Goal: Information Seeking & Learning: Find specific fact

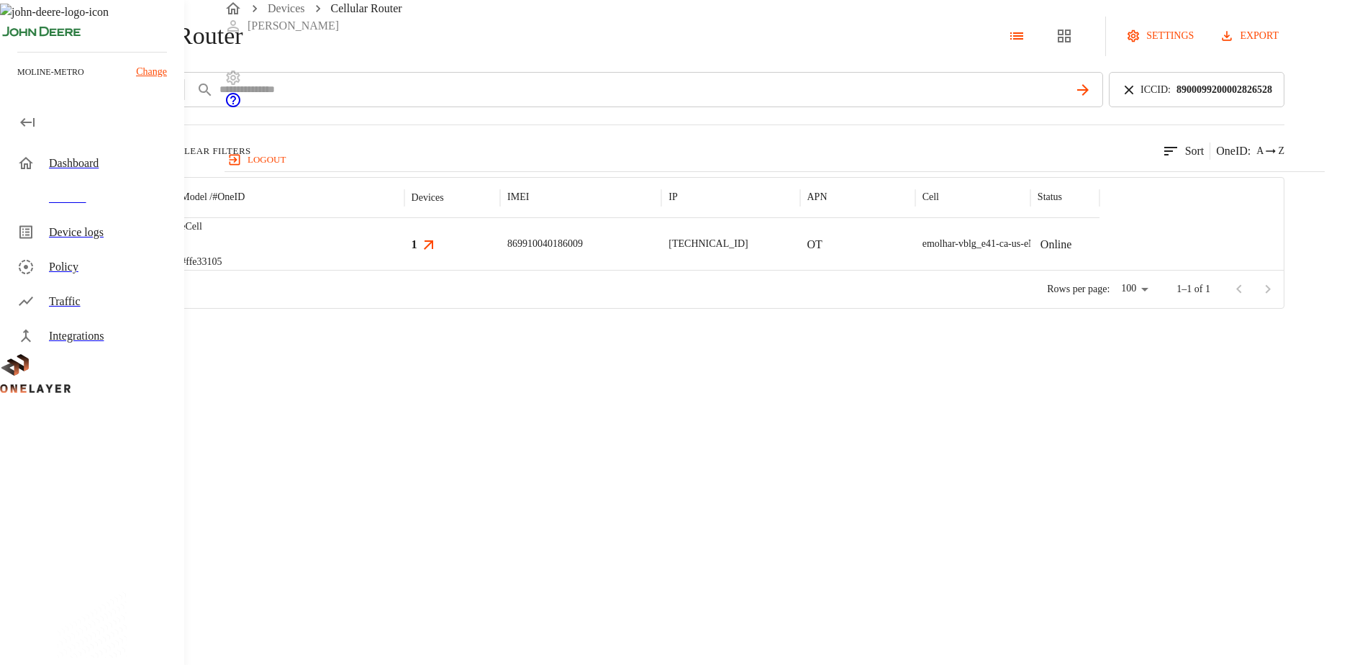
click at [69, 245] on img "MultiTech" at bounding box center [69, 245] width 0 height 0
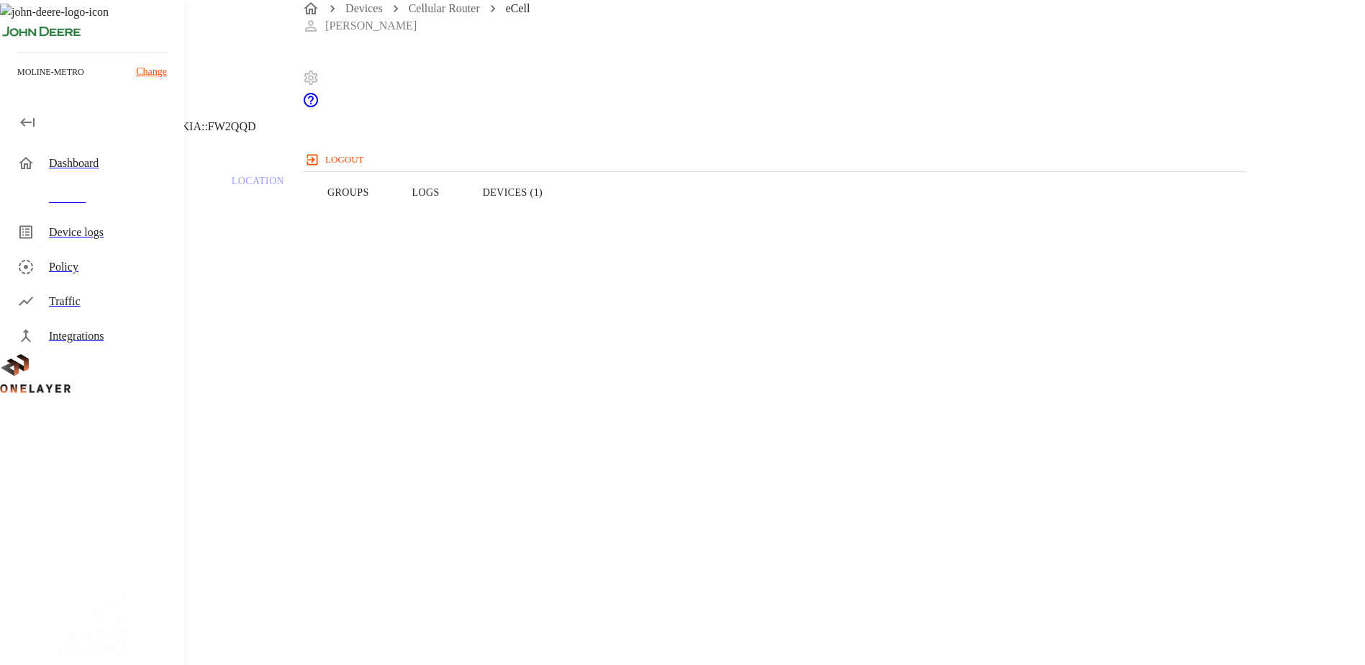
click at [564, 225] on button "Devices (1)" at bounding box center [512, 192] width 103 height 91
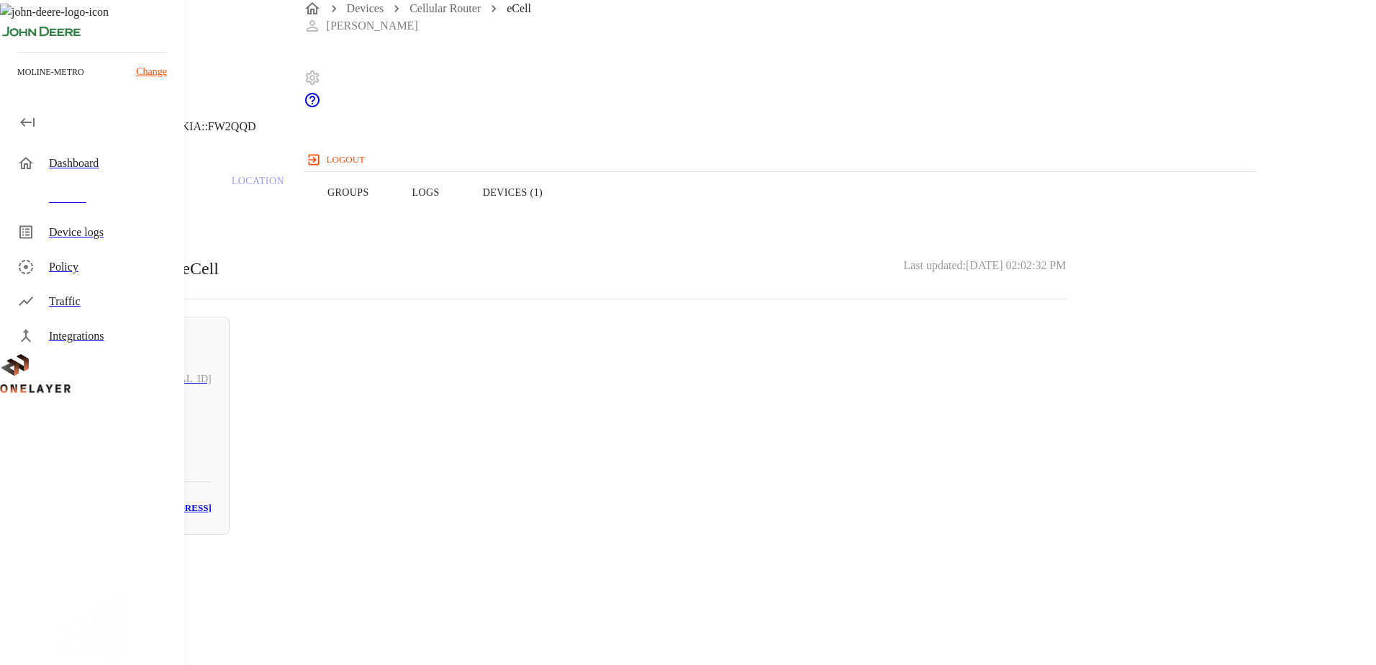
click at [212, 431] on h5 "N/A" at bounding box center [132, 430] width 159 height 23
drag, startPoint x: 866, startPoint y: 270, endPoint x: 756, endPoint y: 273, distance: 110.1
click at [756, 584] on section "MAC address: 00:24:9B:6C:E0:A6" at bounding box center [551, 607] width 1032 height 46
drag, startPoint x: 401, startPoint y: 156, endPoint x: 667, endPoint y: 155, distance: 266.3
click at [667, 147] on div "N/A Action Star Enterprise Co., Ltd. 192.168.2.100 #678e062c Cell #EB211210933:…" at bounding box center [550, 73] width 1101 height 147
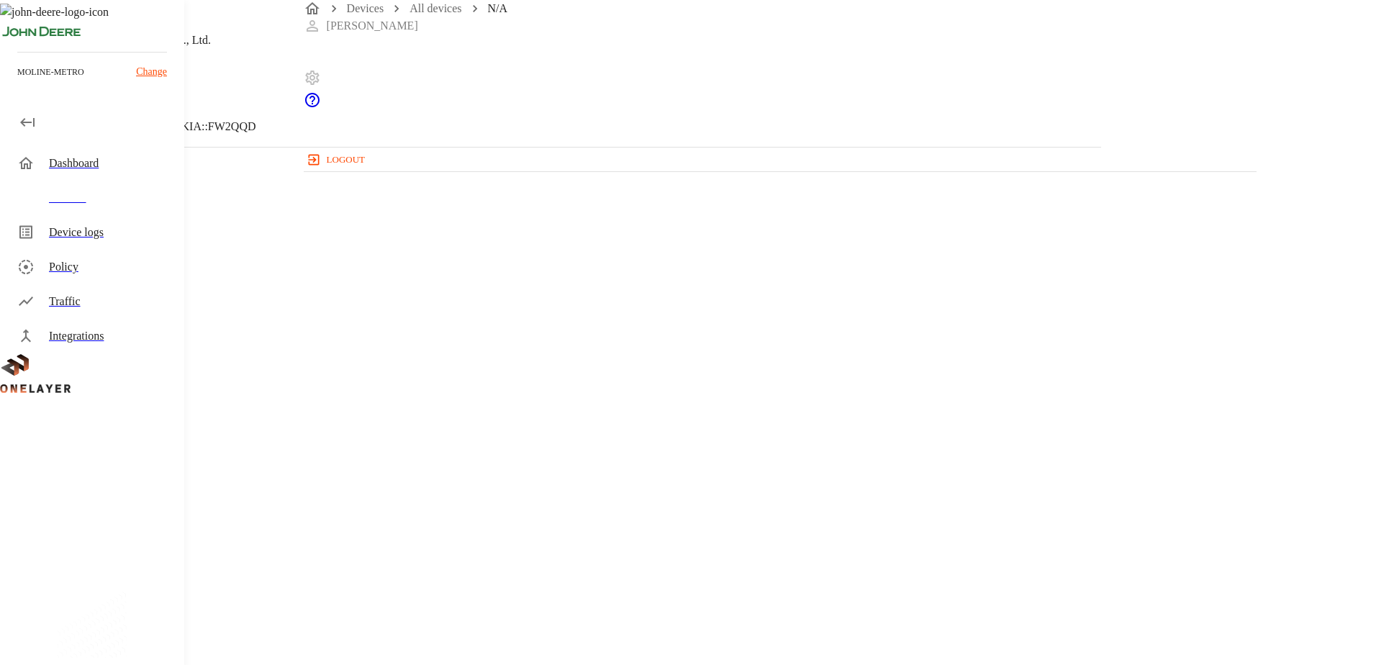
drag, startPoint x: 667, startPoint y: 155, endPoint x: 575, endPoint y: 85, distance: 115.6
click at [575, 86] on header "N/A Action Star Enterprise Co., Ltd. 192.168.2.100 #678e062c Cell #EB211210933:…" at bounding box center [550, 73] width 1101 height 147
click at [341, 132] on header "N/A Action Star Enterprise Co., Ltd. 192.168.2.100 #678e062c Cell #EB211210933:…" at bounding box center [550, 73] width 1101 height 147
click at [17, 82] on icon at bounding box center [8, 73] width 17 height 17
click at [99, 222] on button "Overview" at bounding box center [49, 192] width 99 height 91
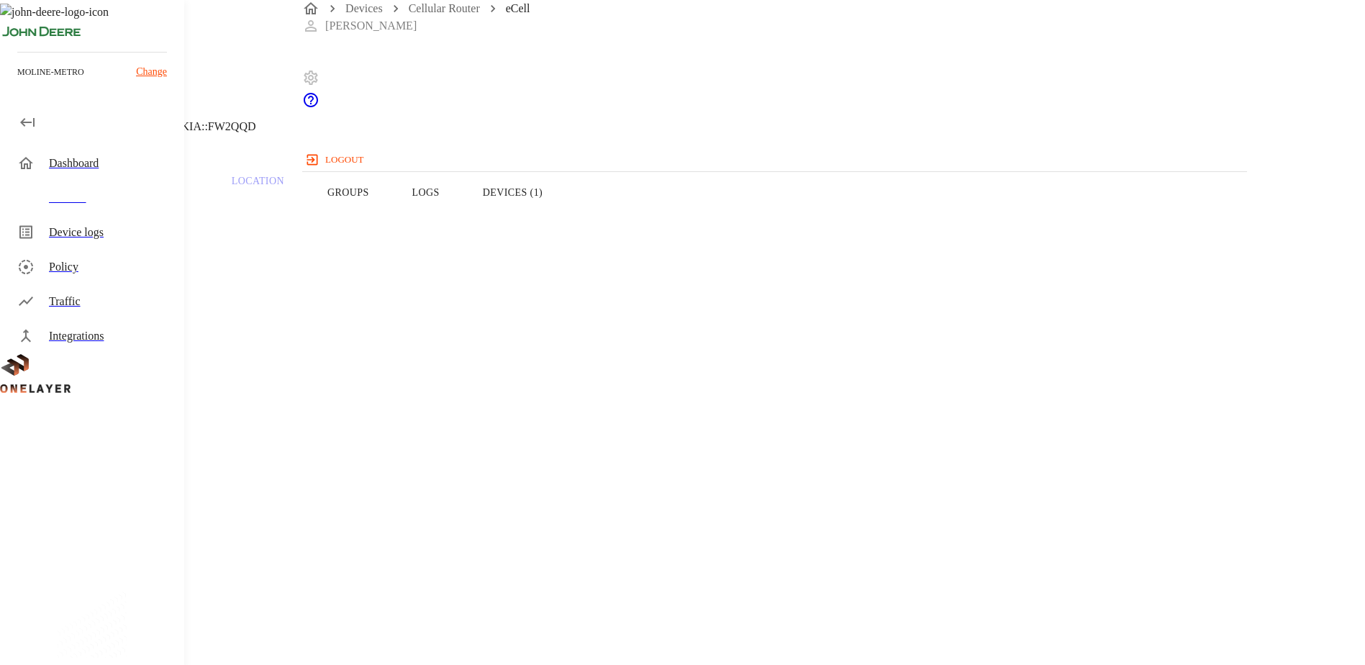
click at [564, 214] on button "Devices (1)" at bounding box center [512, 192] width 103 height 91
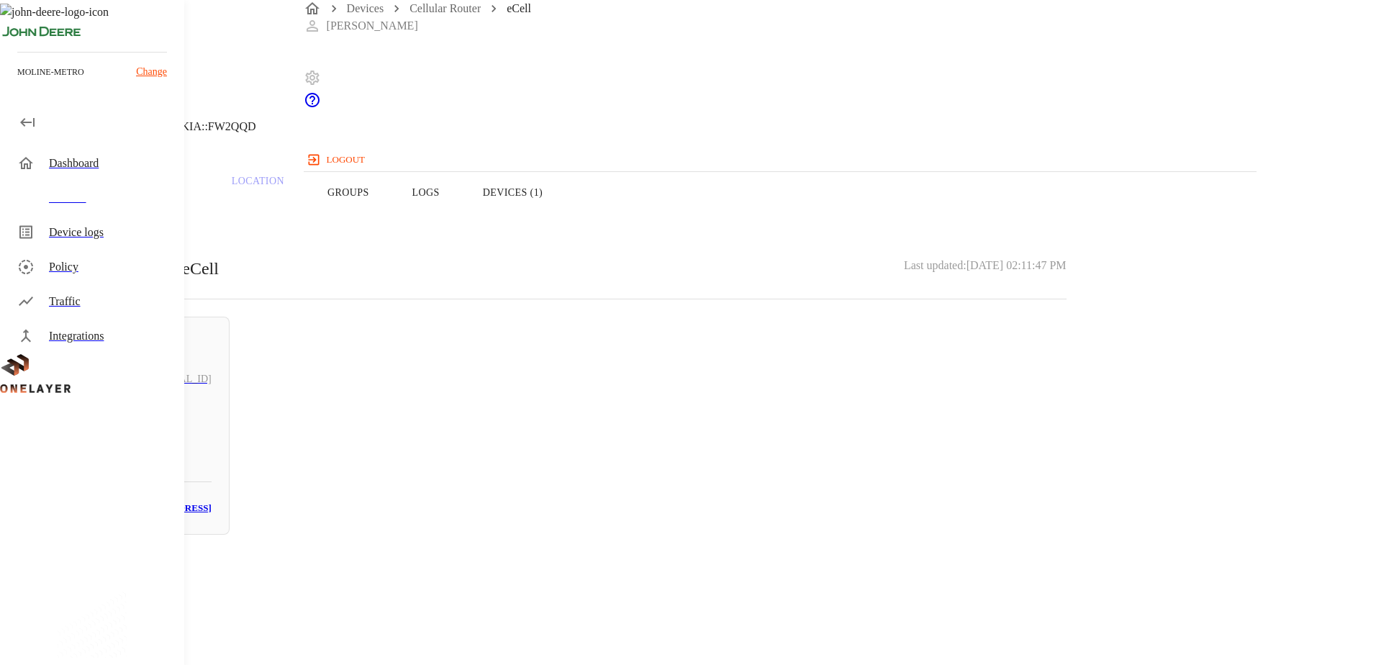
click at [212, 433] on h5 "N/A" at bounding box center [132, 430] width 159 height 23
drag, startPoint x: 860, startPoint y: 271, endPoint x: 762, endPoint y: 273, distance: 97.9
click at [762, 584] on section "MAC address: 00:24:9B:6C:E0:A6" at bounding box center [551, 607] width 1032 height 46
click at [9, 81] on icon at bounding box center [4, 73] width 9 height 14
click at [99, 221] on button "Overview" at bounding box center [49, 192] width 99 height 91
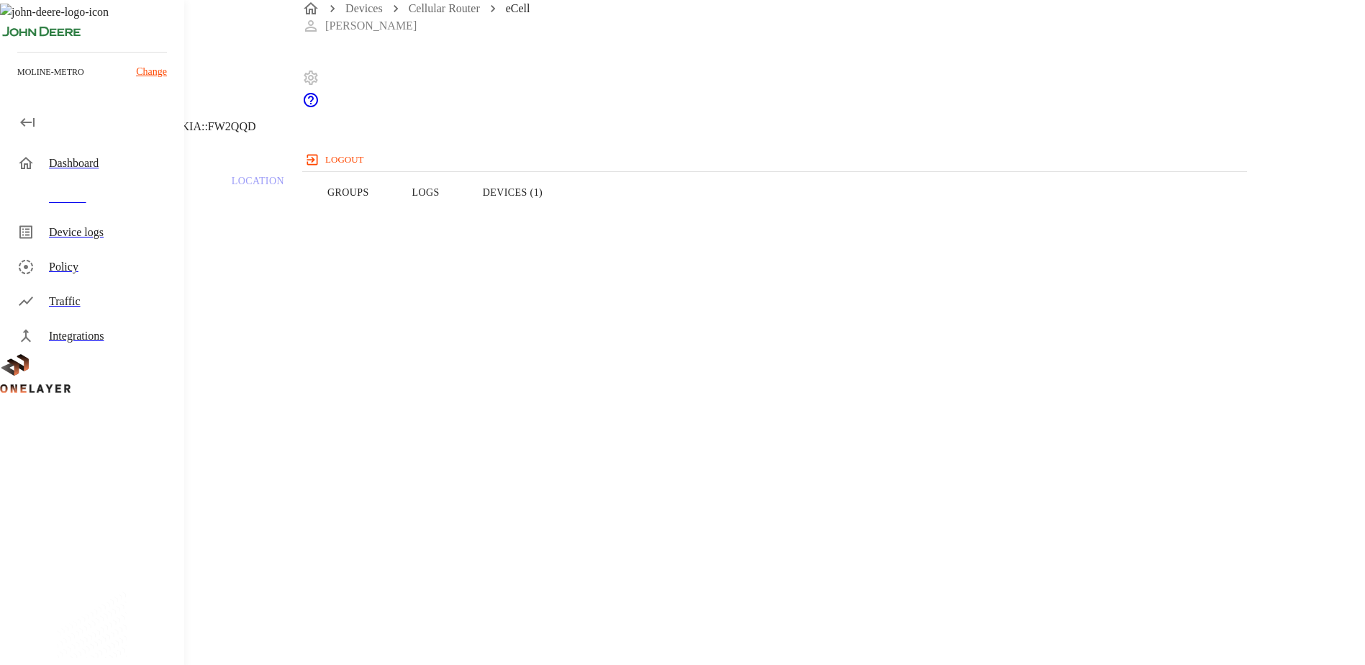
click at [9, 81] on icon at bounding box center [4, 73] width 9 height 14
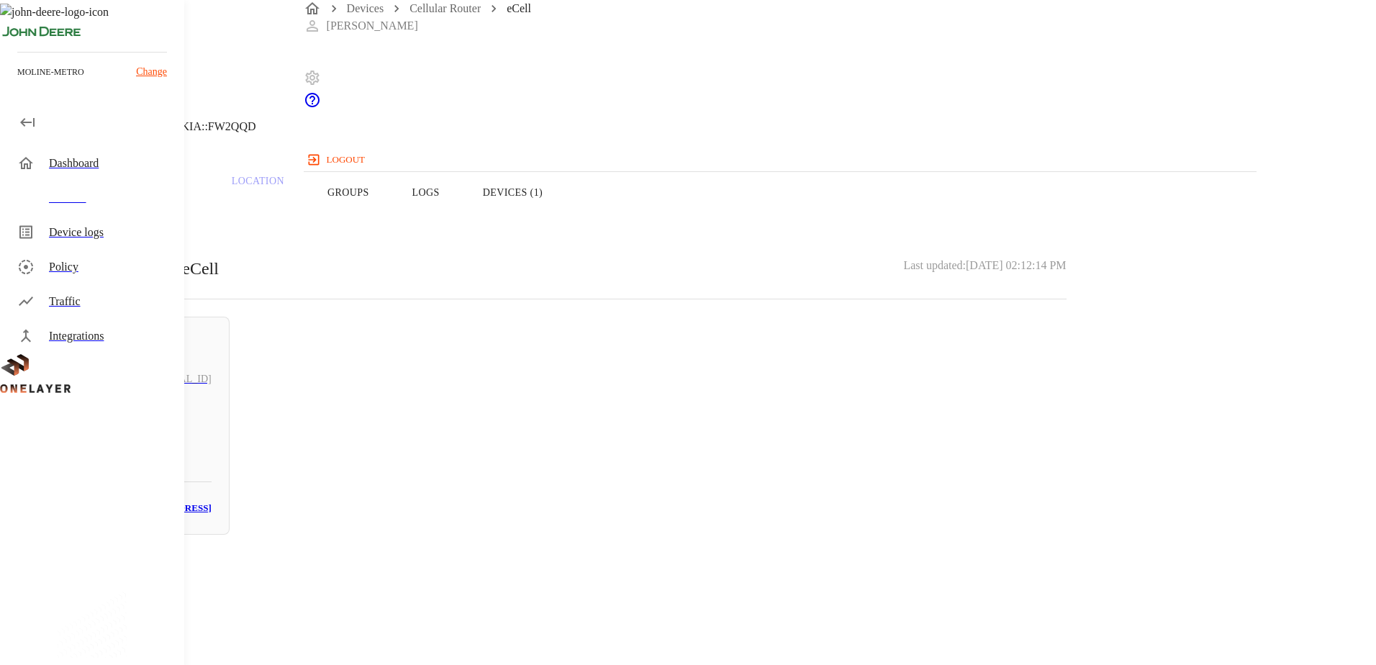
click at [17, 82] on icon at bounding box center [8, 73] width 17 height 17
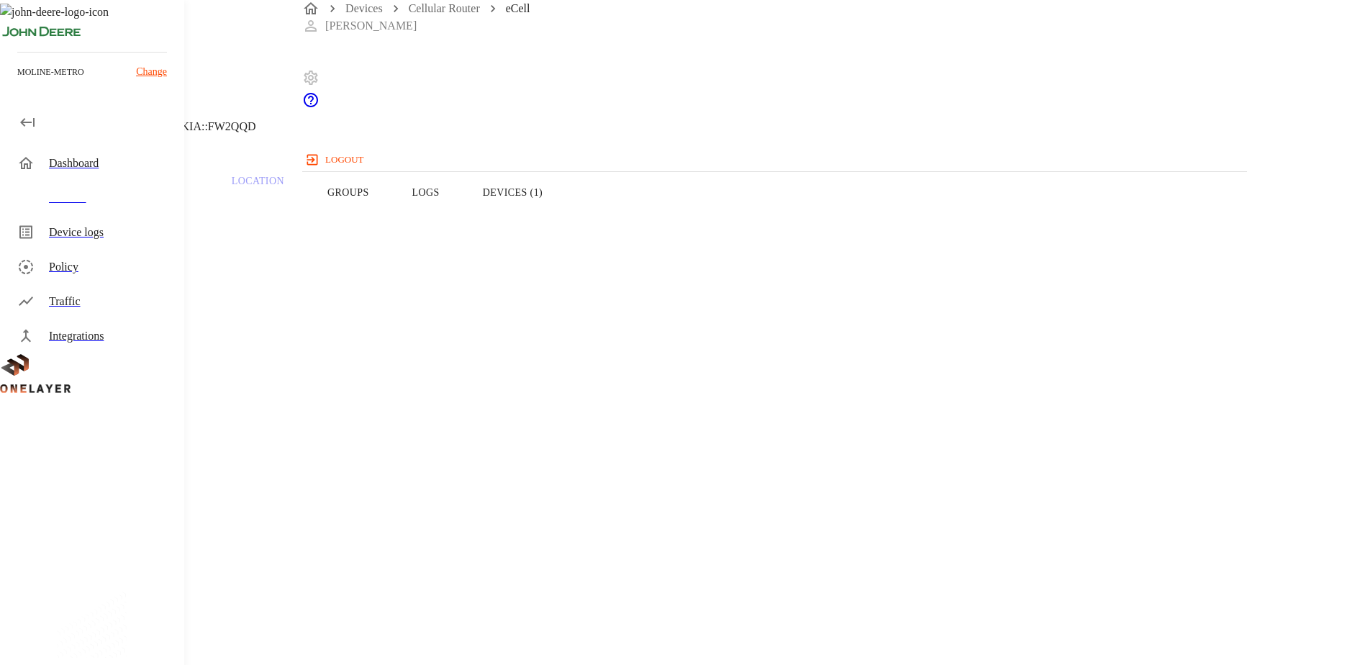
click at [9, 81] on icon at bounding box center [4, 73] width 9 height 14
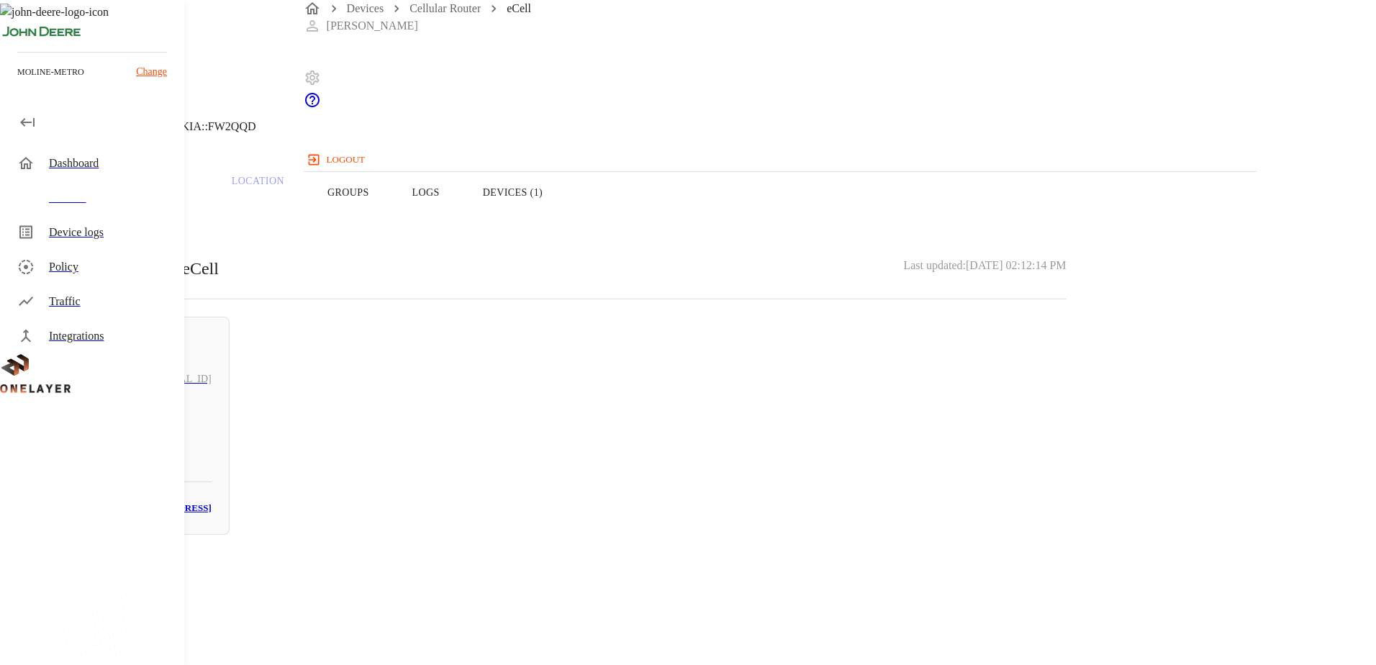
click at [17, 82] on icon at bounding box center [8, 73] width 17 height 17
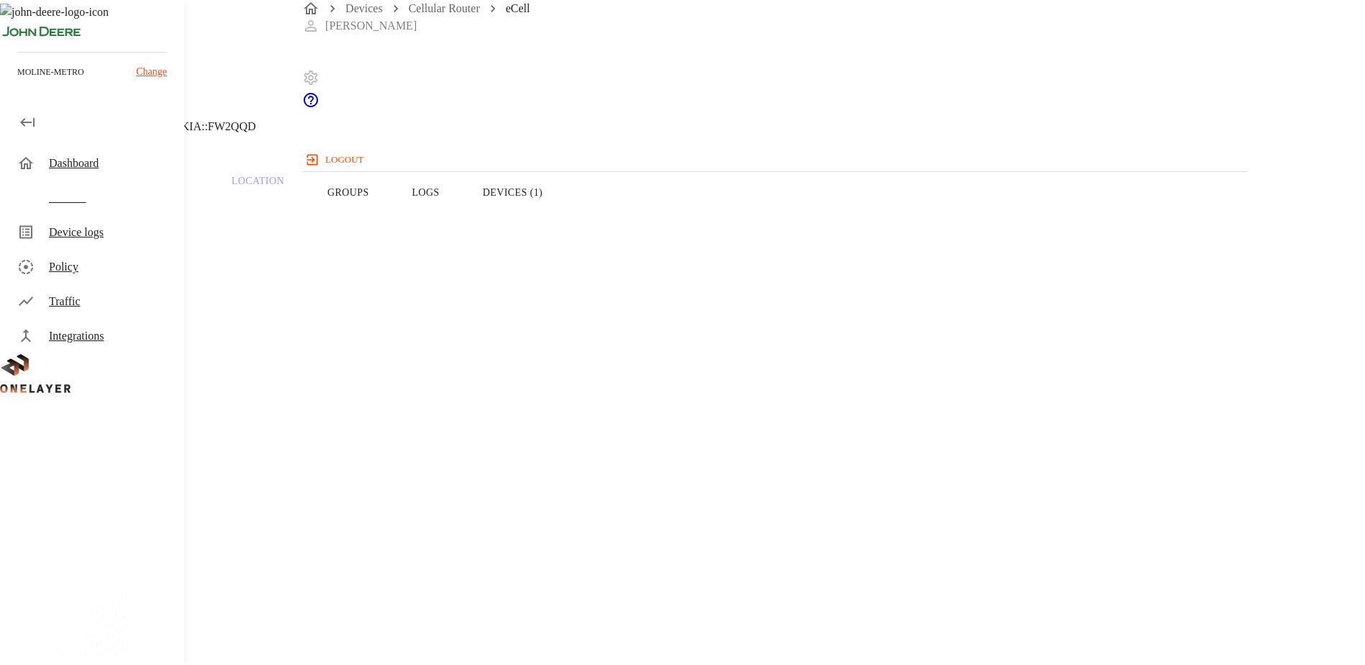
click at [9, 81] on icon at bounding box center [4, 73] width 9 height 14
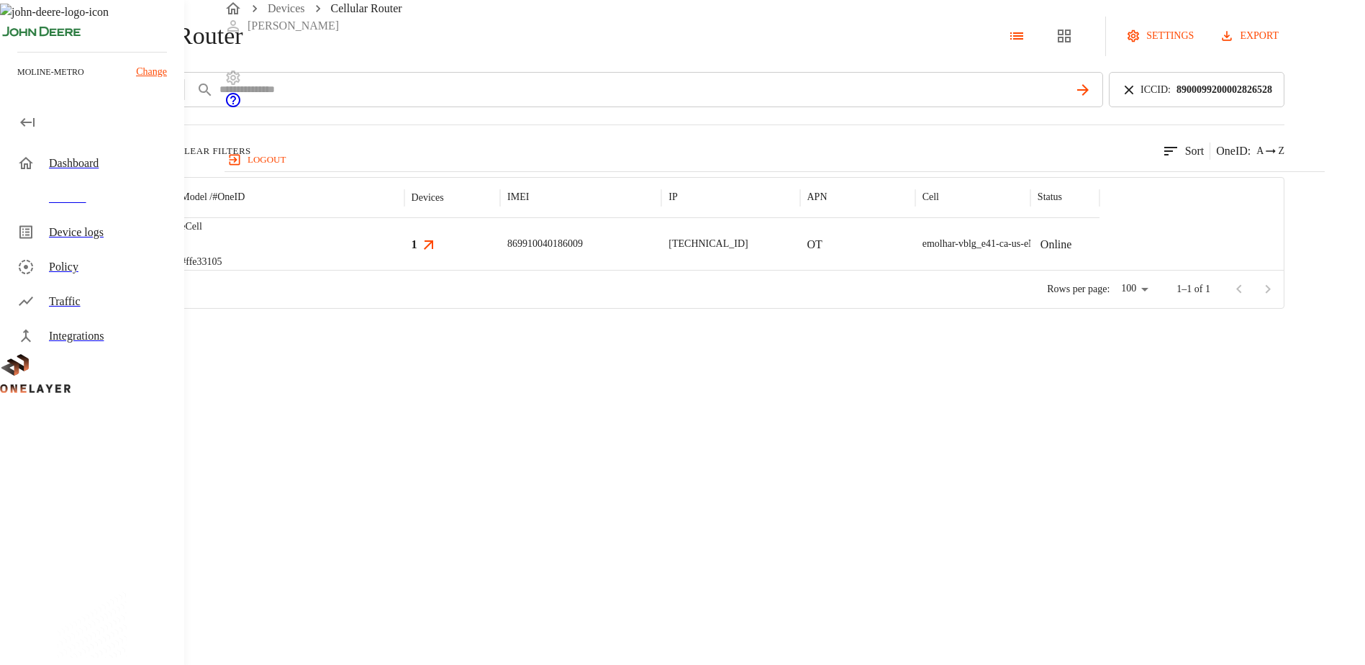
click at [1137, 98] on icon at bounding box center [1129, 90] width 16 height 16
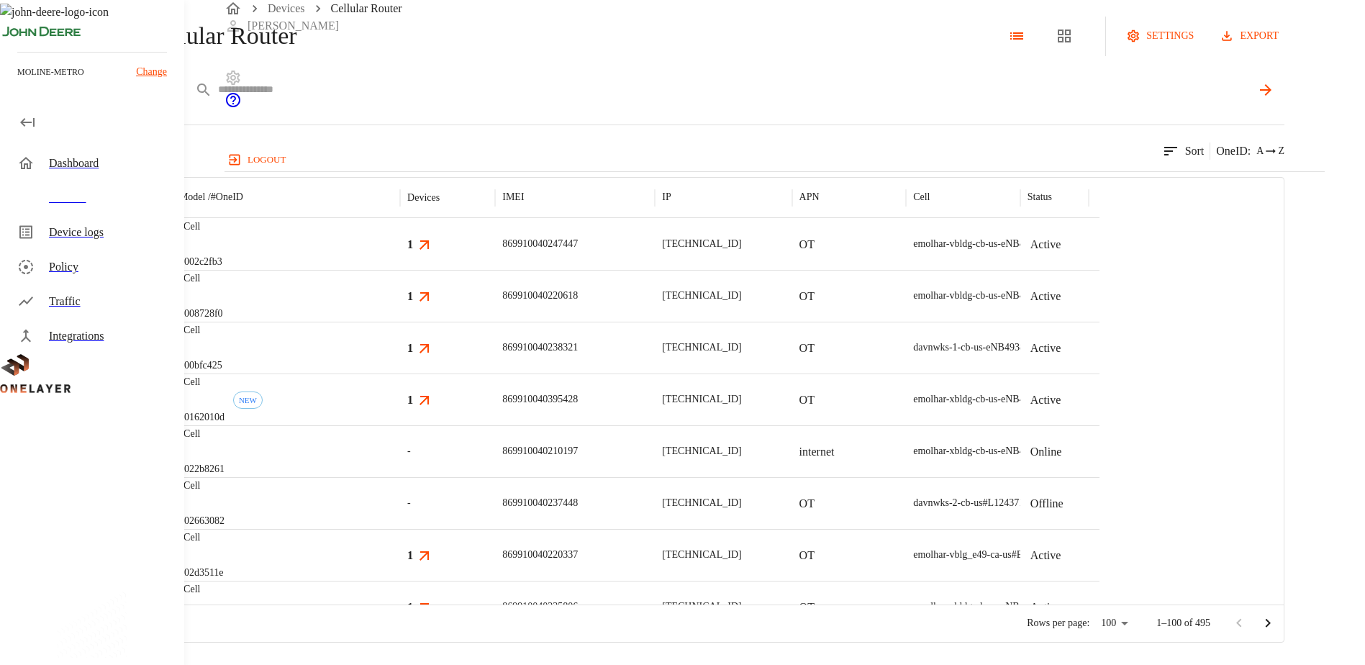
click at [502, 100] on input "text" at bounding box center [734, 89] width 1033 height 21
paste input "**********"
type input "**********"
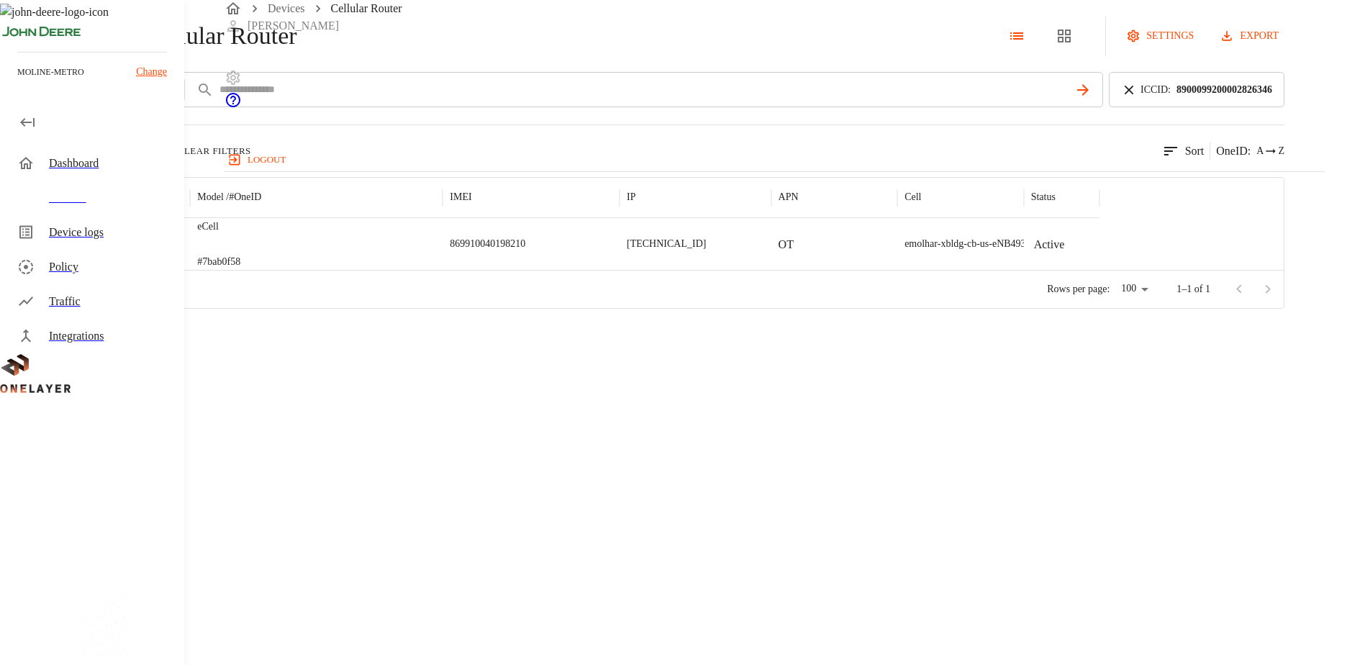
click at [76, 245] on img "MultiTech" at bounding box center [76, 245] width 0 height 0
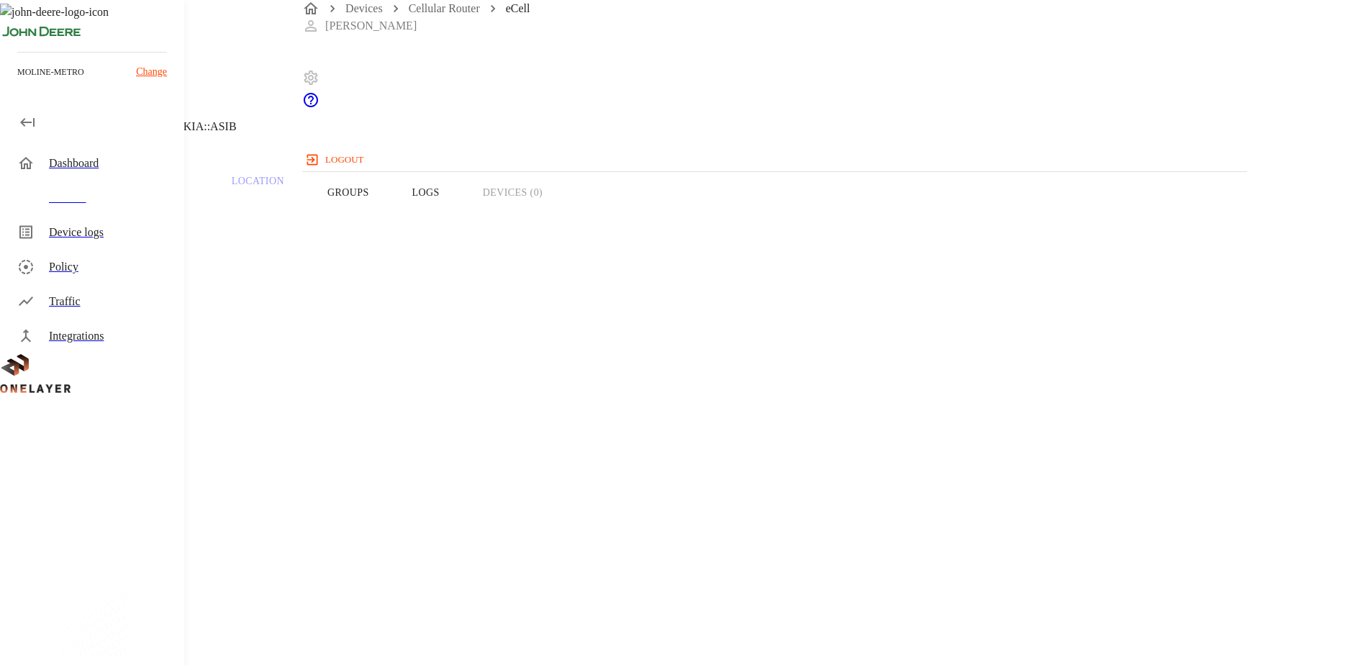
drag, startPoint x: 882, startPoint y: 348, endPoint x: 787, endPoint y: 339, distance: 94.7
copy span "WDXMXL4415SPM"
click at [812, 218] on div "Overview Traffic Location Groups Logs Devices (0)" at bounding box center [546, 192] width 1092 height 91
click at [17, 82] on icon at bounding box center [8, 73] width 17 height 17
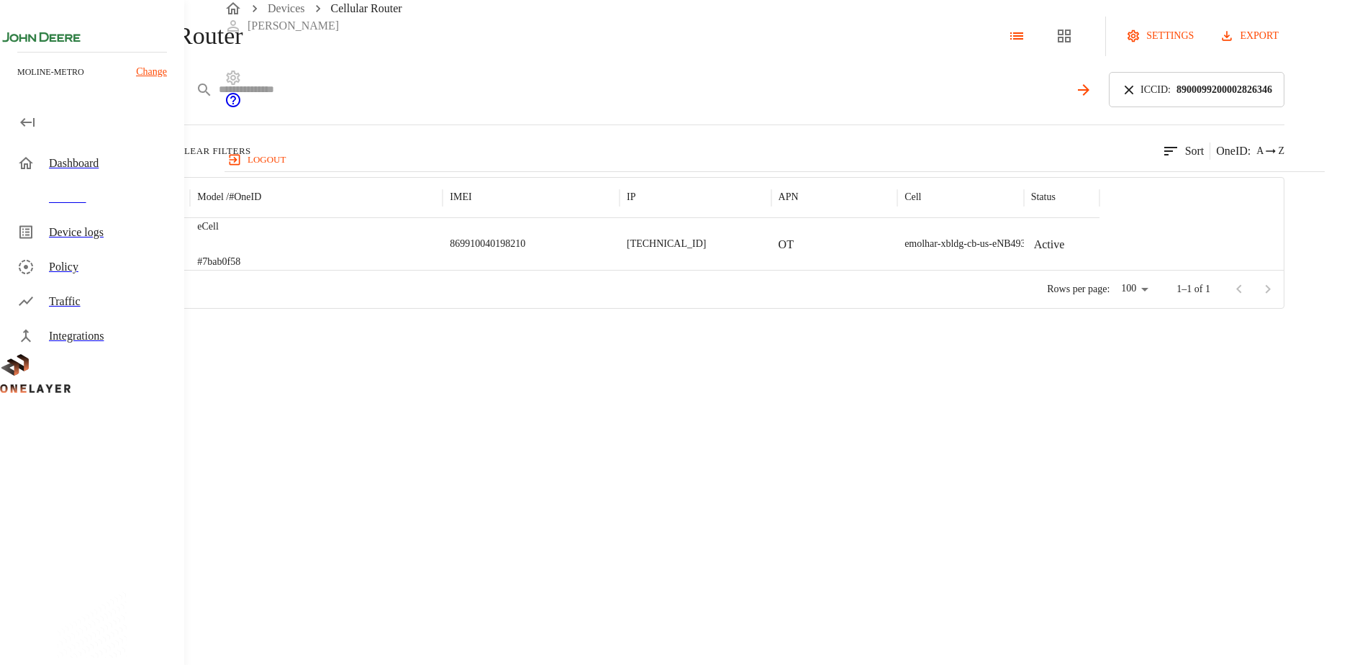
click at [1092, 99] on icon at bounding box center [1083, 89] width 17 height 17
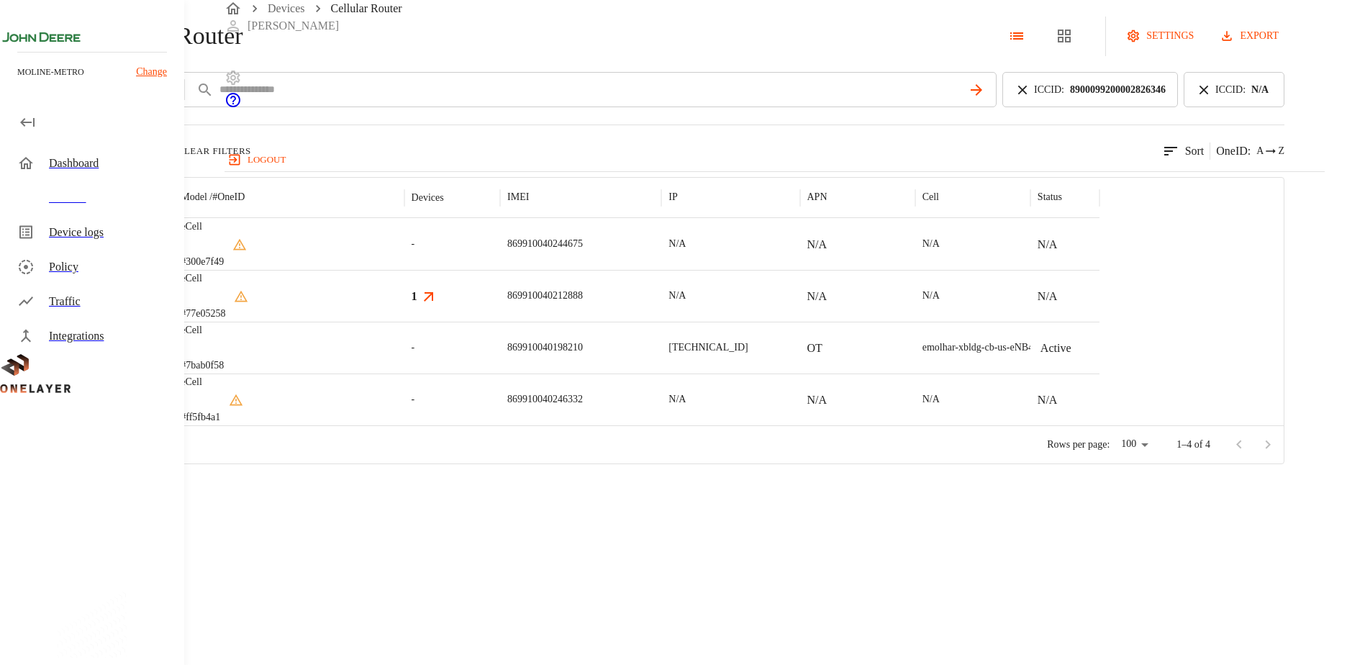
click at [1212, 98] on icon at bounding box center [1204, 90] width 16 height 16
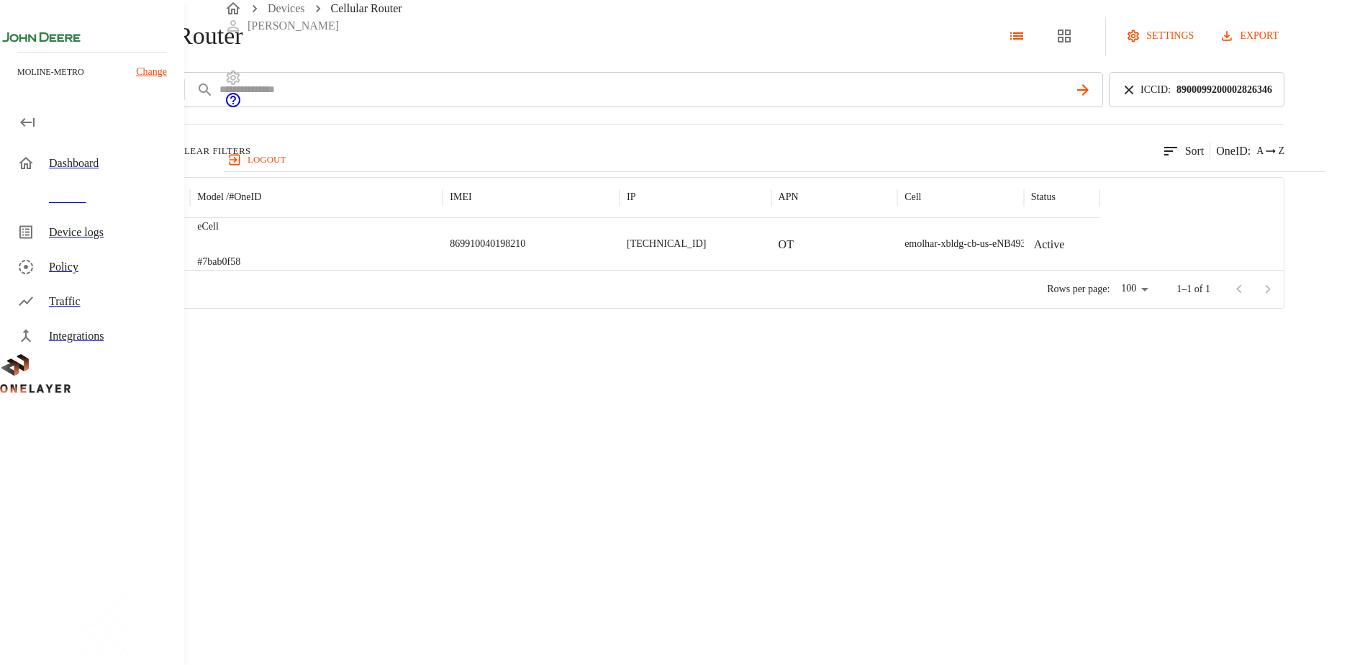
click at [1203, 97] on p "8900099200002826346" at bounding box center [1225, 89] width 96 height 15
click at [1137, 98] on icon at bounding box center [1129, 90] width 16 height 16
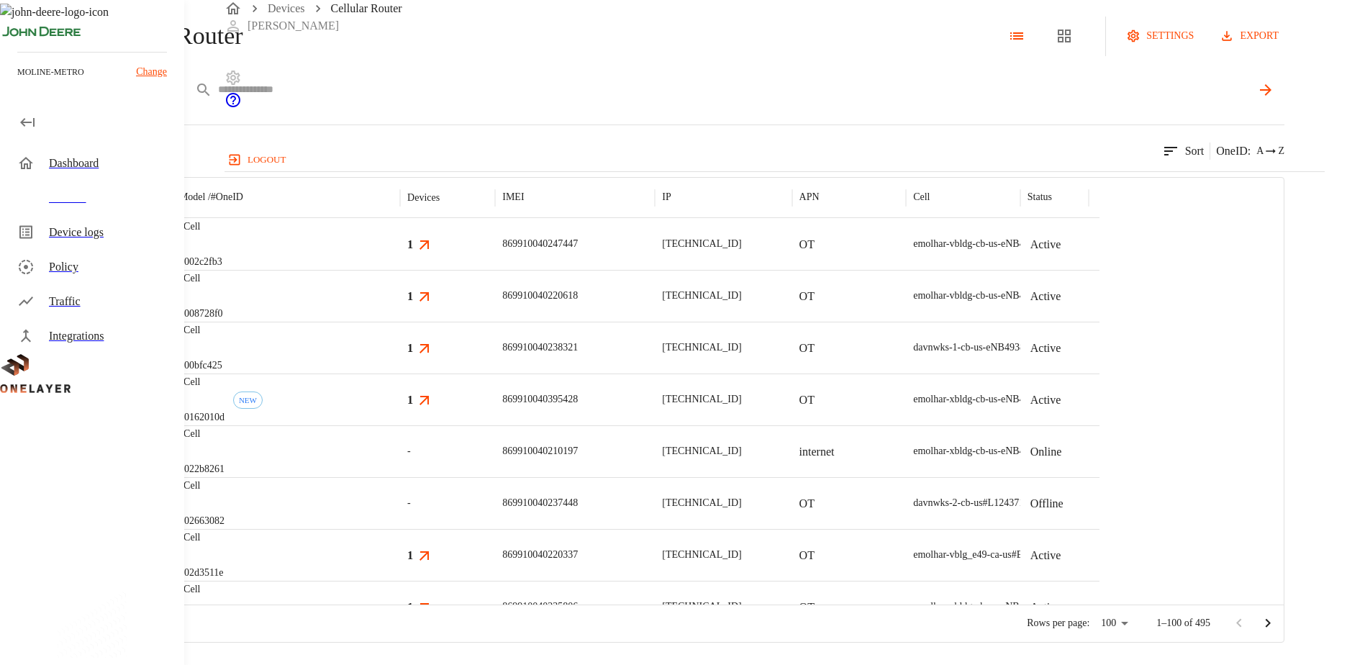
click at [483, 100] on input "text" at bounding box center [734, 89] width 1033 height 21
paste input "**********"
type input "**********"
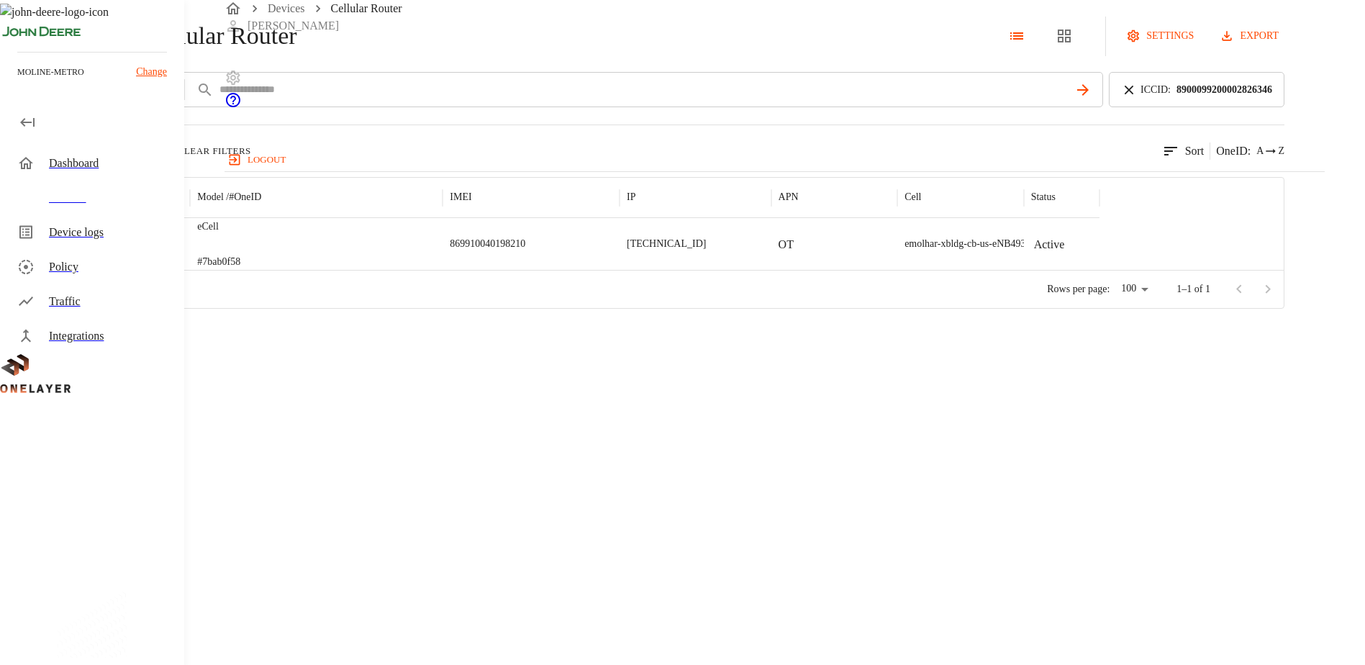
click at [129, 251] on img "MultiTech" at bounding box center [102, 244] width 53 height 14
